Goal: Information Seeking & Learning: Find specific fact

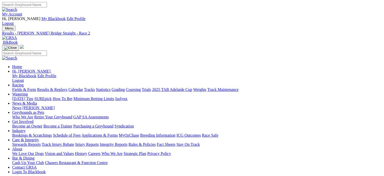
click at [63, 87] on link "Results & Replays" at bounding box center [52, 89] width 30 height 4
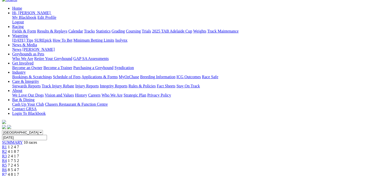
scroll to position [51, 0]
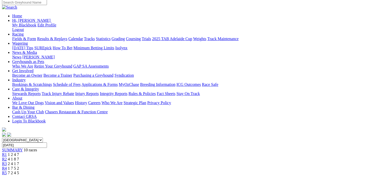
click at [7, 157] on span "R2" at bounding box center [4, 159] width 5 height 4
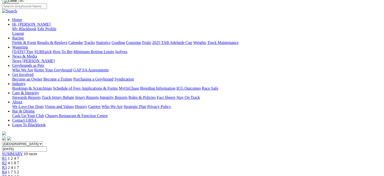
scroll to position [25, 0]
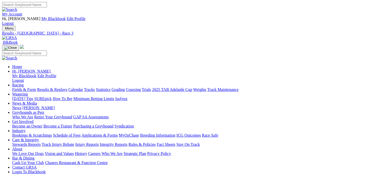
scroll to position [127, 0]
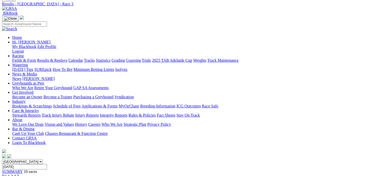
scroll to position [25, 0]
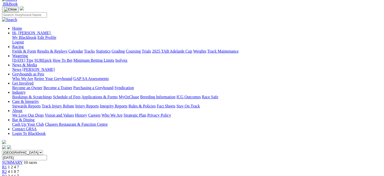
scroll to position [25, 0]
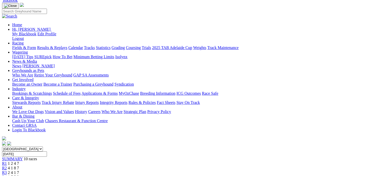
scroll to position [25, 0]
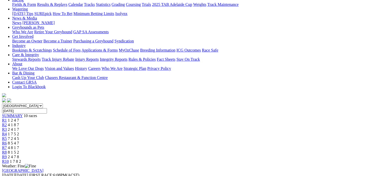
scroll to position [51, 0]
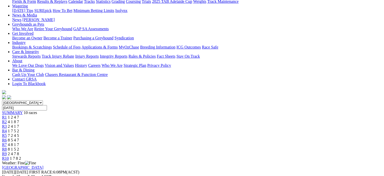
scroll to position [51, 0]
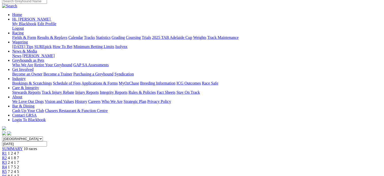
scroll to position [51, 0]
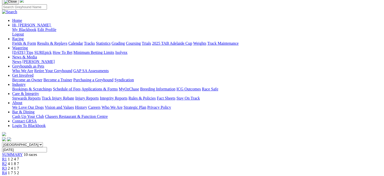
scroll to position [25, 0]
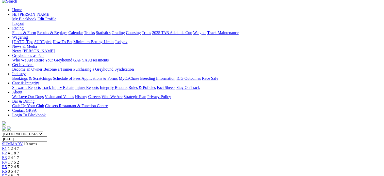
scroll to position [25, 0]
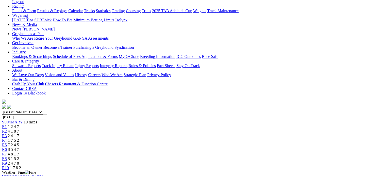
scroll to position [51, 0]
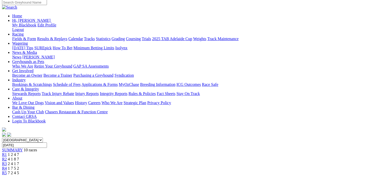
click at [138, 161] on div "R3 2 4 1 7" at bounding box center [192, 163] width 380 height 5
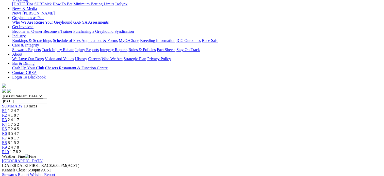
scroll to position [25, 0]
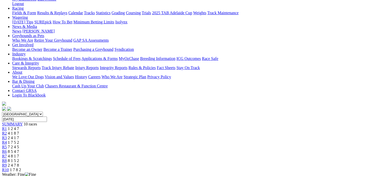
scroll to position [76, 0]
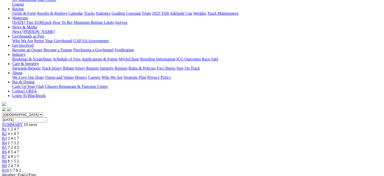
click at [192, 145] on div "R5 7 2 4 5" at bounding box center [192, 147] width 380 height 5
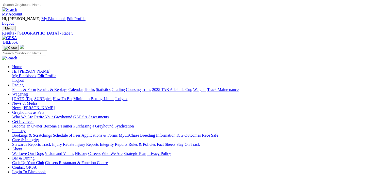
click at [59, 87] on link "Results & Replays" at bounding box center [52, 89] width 30 height 4
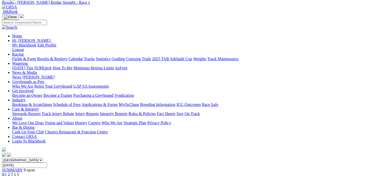
scroll to position [25, 0]
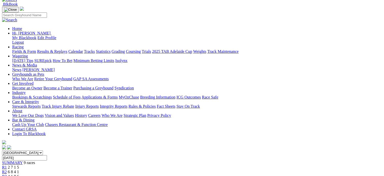
scroll to position [25, 0]
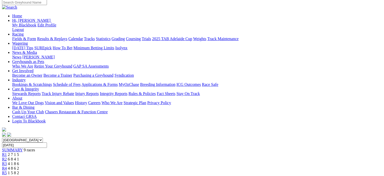
scroll to position [51, 0]
click at [7, 170] on link "R5" at bounding box center [4, 172] width 5 height 4
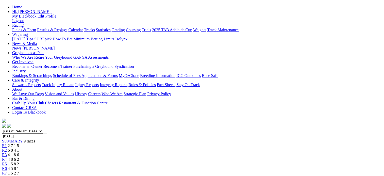
scroll to position [51, 0]
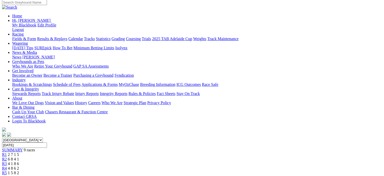
click at [247, 175] on div "R6 4 5 8 1" at bounding box center [192, 177] width 380 height 5
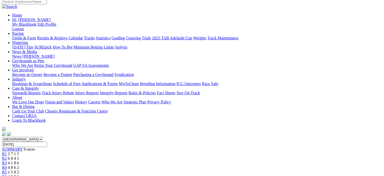
scroll to position [51, 0]
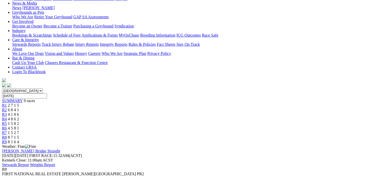
scroll to position [25, 0]
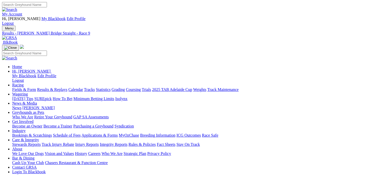
click at [47, 5] on input "Search" at bounding box center [24, 4] width 45 height 5
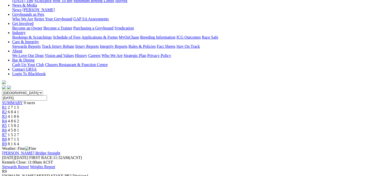
scroll to position [25, 0]
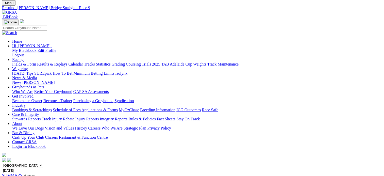
type input "dame tru"
drag, startPoint x: 349, startPoint y: 54, endPoint x: 315, endPoint y: 68, distance: 36.8
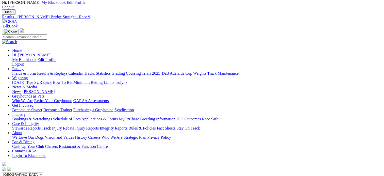
scroll to position [0, 0]
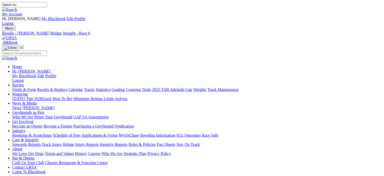
click at [47, 7] on input "Search" at bounding box center [24, 4] width 45 height 5
type input "dame truculent"
click at [17, 7] on img at bounding box center [9, 9] width 15 height 5
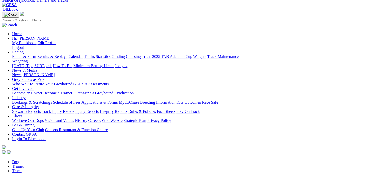
scroll to position [101, 0]
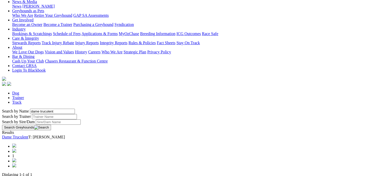
click at [28, 135] on link "Dame Truculent" at bounding box center [15, 137] width 26 height 4
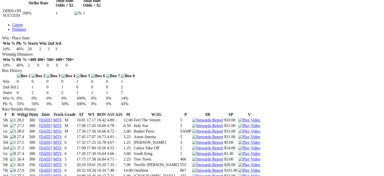
scroll to position [279, 0]
